Goal: Task Accomplishment & Management: Manage account settings

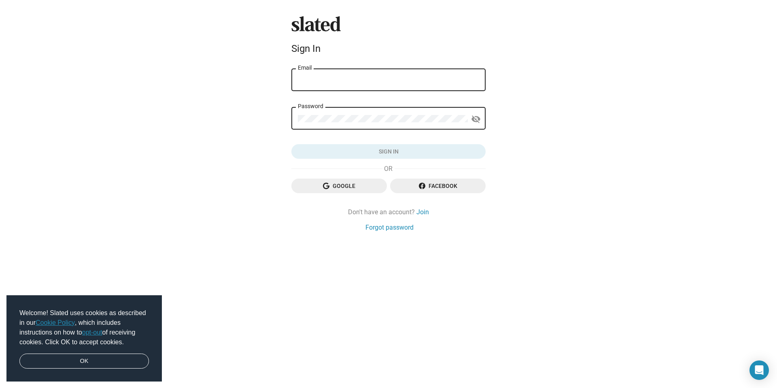
click at [366, 80] on input "Email" at bounding box center [388, 80] width 181 height 7
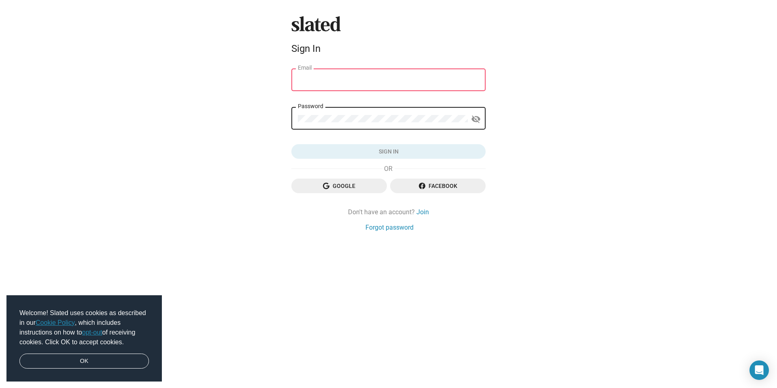
type input "[EMAIL_ADDRESS][DOMAIN_NAME]"
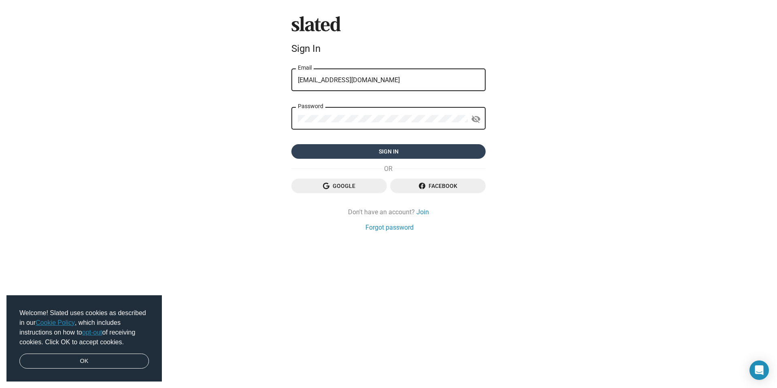
click at [378, 148] on span "Sign in" at bounding box center [388, 151] width 181 height 15
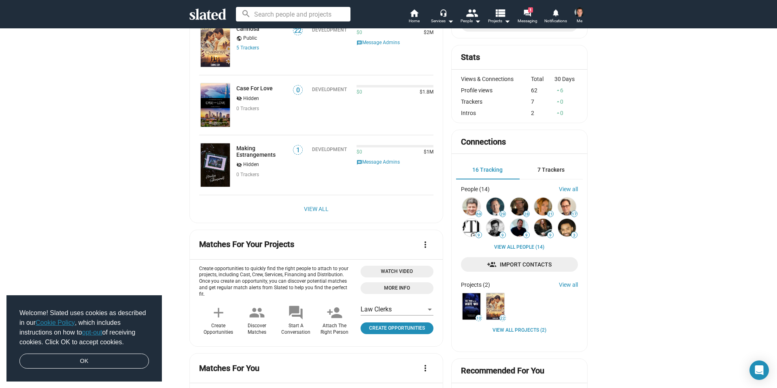
scroll to position [231, 0]
